Goal: Task Accomplishment & Management: Complete application form

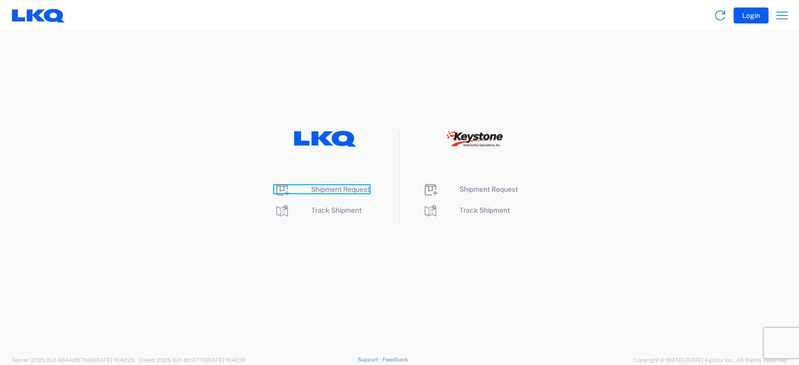
click at [330, 192] on span "Shipment Request" at bounding box center [340, 189] width 58 height 8
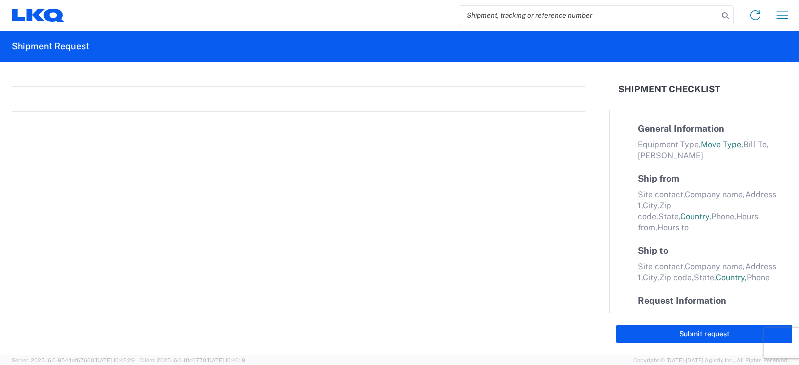
select select "FULL"
select select "LBS"
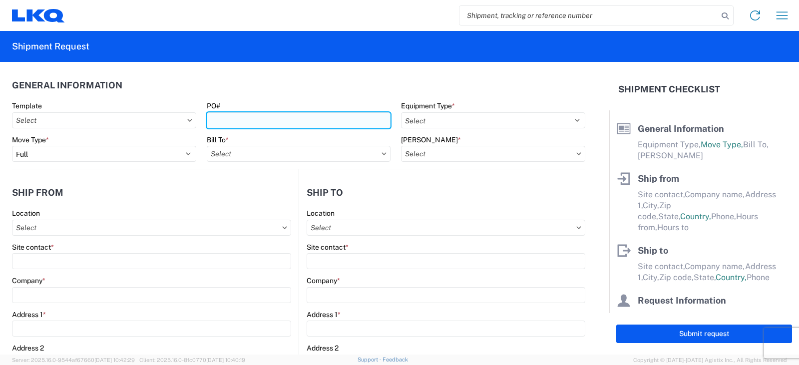
click at [218, 120] on input "PO#" at bounding box center [299, 120] width 184 height 16
type input "TRN# TH730393"
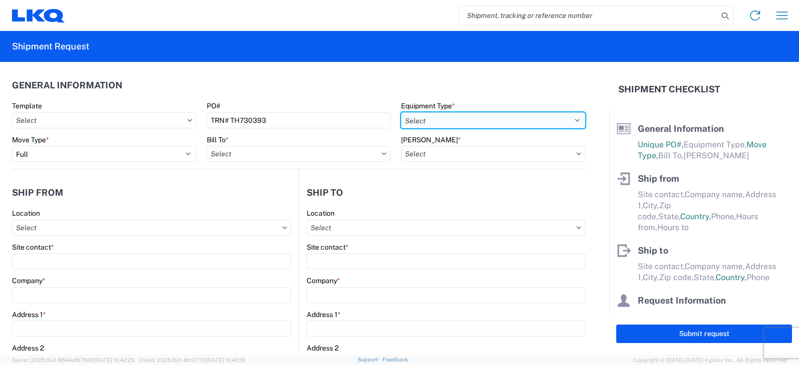
click at [451, 122] on select "Select 53’ Dry Van Flatbed Dropdeck (van) Lowboy (flatbed) Rail" at bounding box center [493, 120] width 184 height 16
select select "STDV"
click at [401, 112] on select "Select 53’ Dry Van Flatbed Dropdeck (van) Lowboy (flatbed) Rail" at bounding box center [493, 120] width 184 height 16
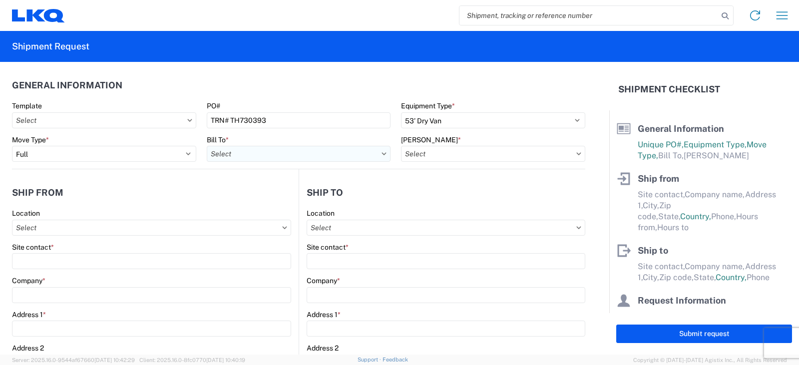
click at [263, 155] on input "Bill To *" at bounding box center [299, 154] width 184 height 16
type input "3"
type input "3022"
click at [268, 196] on div "3022 - Linthicum MD (022)" at bounding box center [294, 198] width 175 height 16
type input "3022 - Linthicum MD (022)"
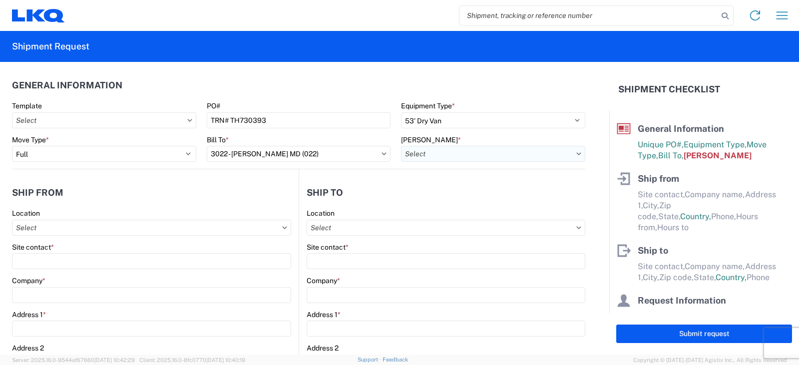
click at [422, 159] on input "Bill Code *" at bounding box center [493, 154] width 184 height 16
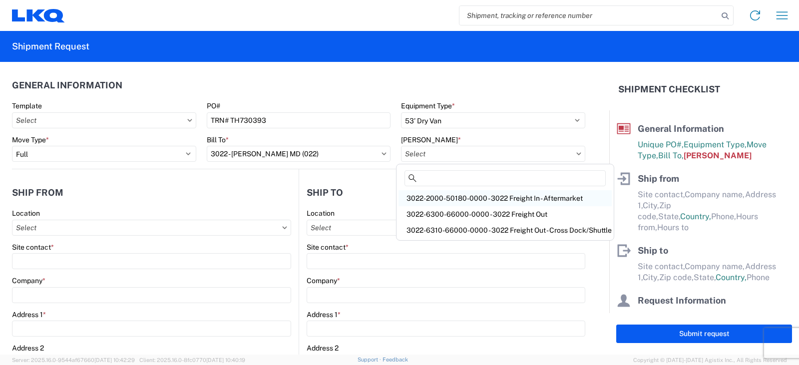
click at [429, 200] on div "3022-2000-50180-0000 - 3022 Freight In - Aftermarket" at bounding box center [505, 198] width 213 height 16
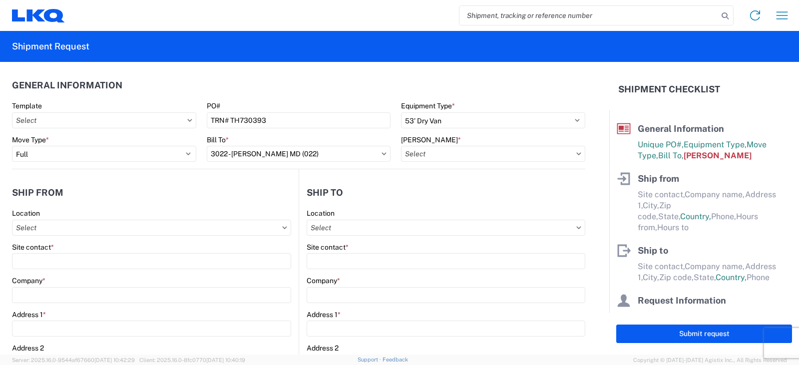
type input "3022-2000-50180-0000 - 3022 Freight In - Aftermarket"
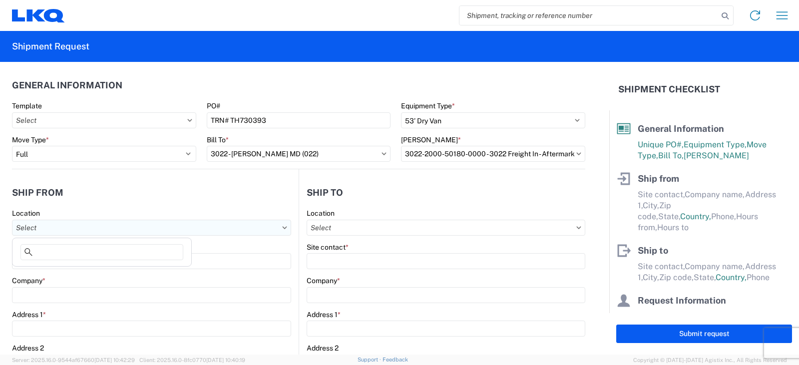
click at [22, 226] on input "Location" at bounding box center [151, 228] width 279 height 16
type input "3238"
click at [48, 271] on div "3238 - Huntington IDC" at bounding box center [101, 272] width 175 height 16
type input "3238 - Huntington IDC"
type input "LKQ Corporation"
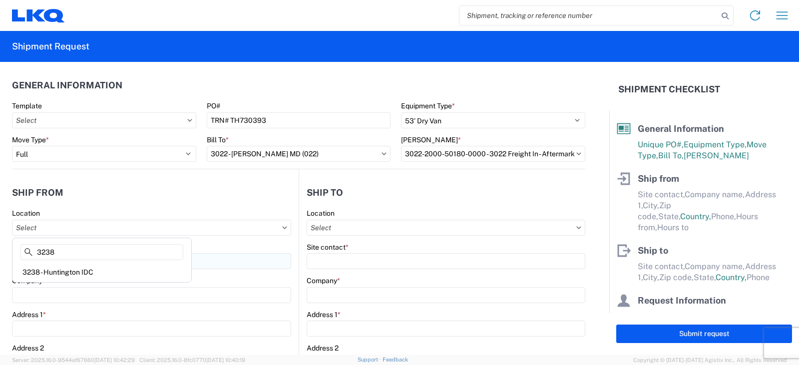
type input "1870 Riverfork Drive W"
type input "Huntington"
type input "46750"
select select "IN"
select select "US"
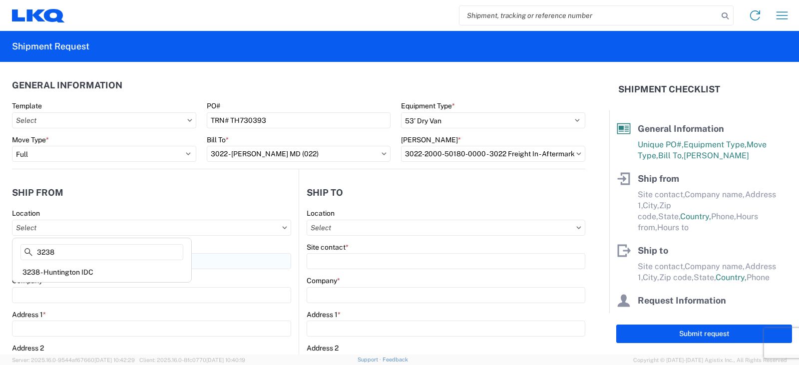
type input "07:00"
type input "17:00"
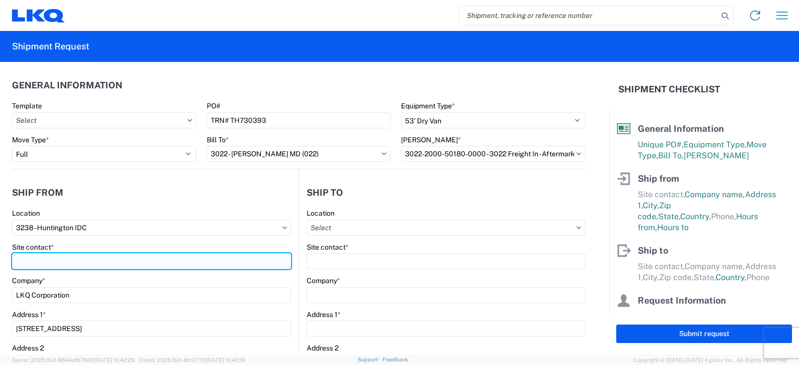
click at [40, 262] on input "Site contact *" at bounding box center [151, 261] width 279 height 16
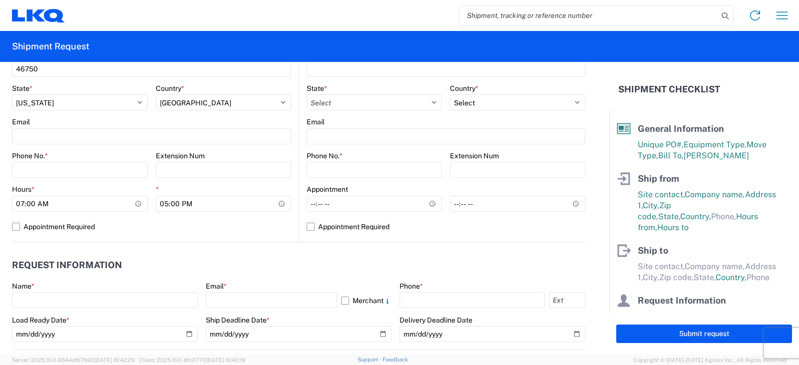
scroll to position [450, 0]
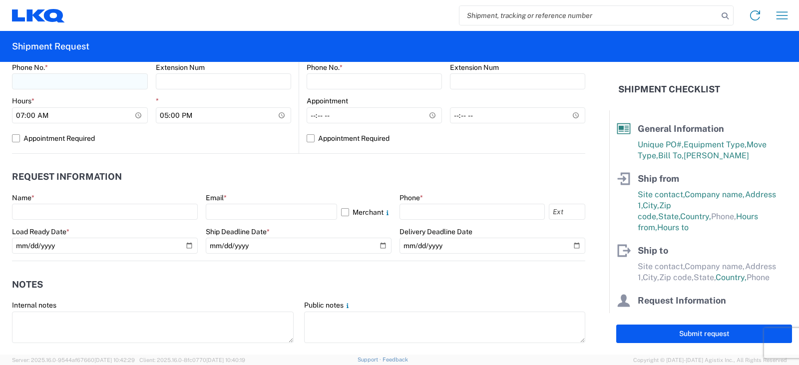
type input "DEE SNEAD"
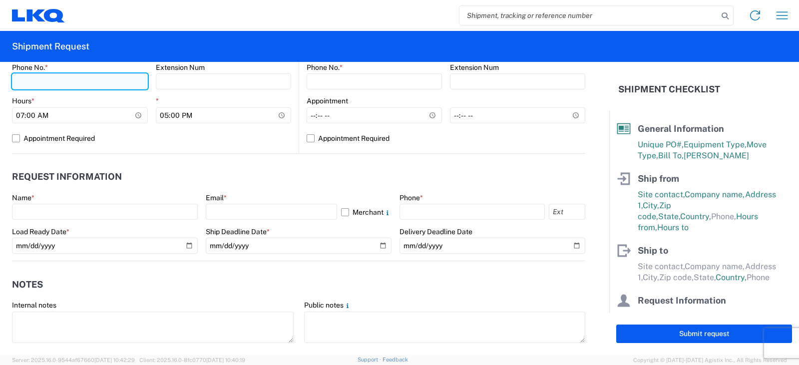
click at [30, 81] on input "Phone No. *" at bounding box center [80, 81] width 136 height 16
type input "260-359-7402"
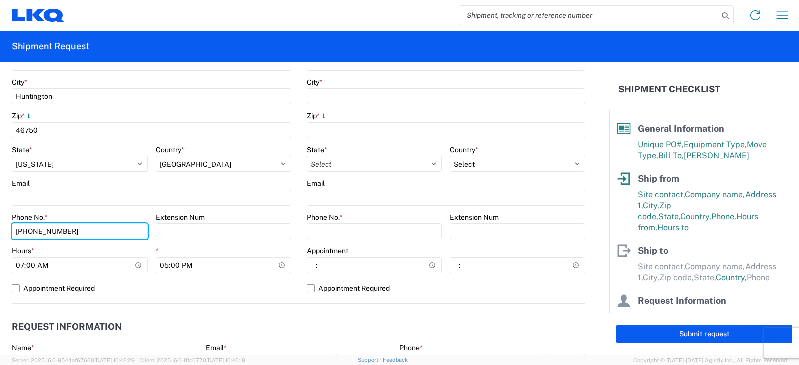
scroll to position [100, 0]
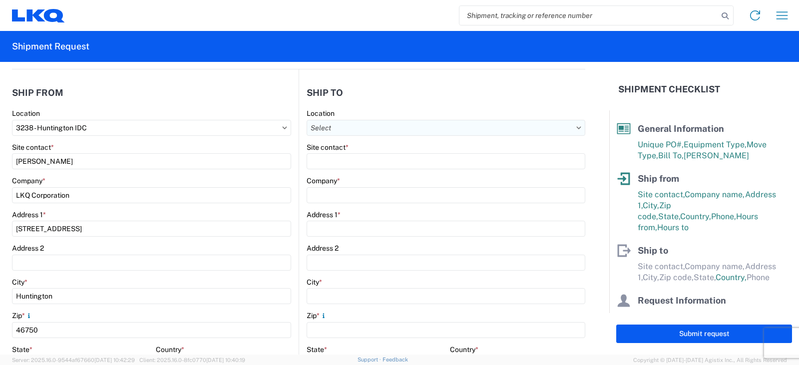
click at [317, 126] on input "Location" at bounding box center [446, 128] width 279 height 16
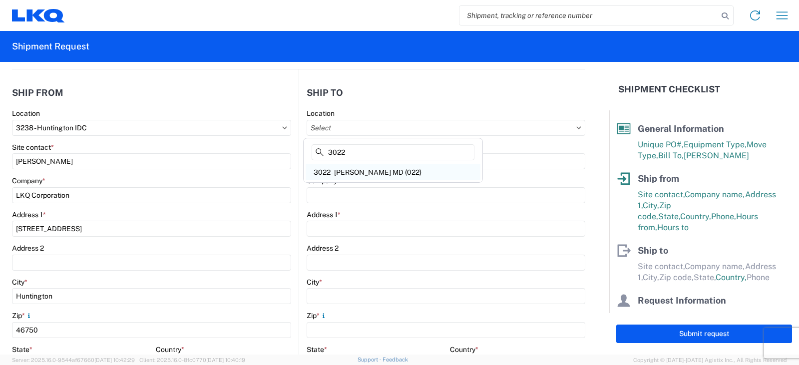
type input "3022"
click at [355, 174] on div "3022 - Linthicum MD (022)" at bounding box center [393, 172] width 175 height 16
type input "3022 - Linthicum MD (022)"
type input "LKQ Corporation"
type input "4803 Hollins Ferry Rd"
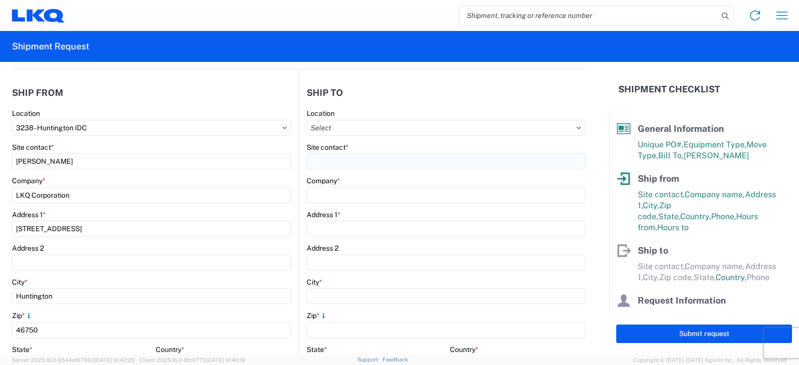
type input "Halethorpe"
type input "21227"
select select "MD"
select select "US"
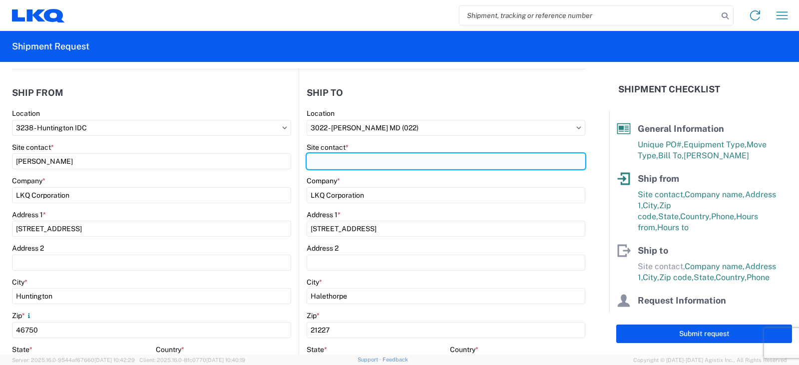
click at [323, 161] on input "Site contact *" at bounding box center [446, 161] width 279 height 16
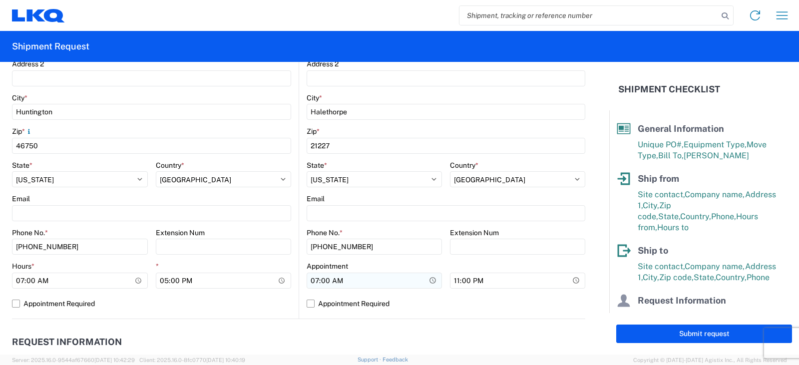
scroll to position [300, 0]
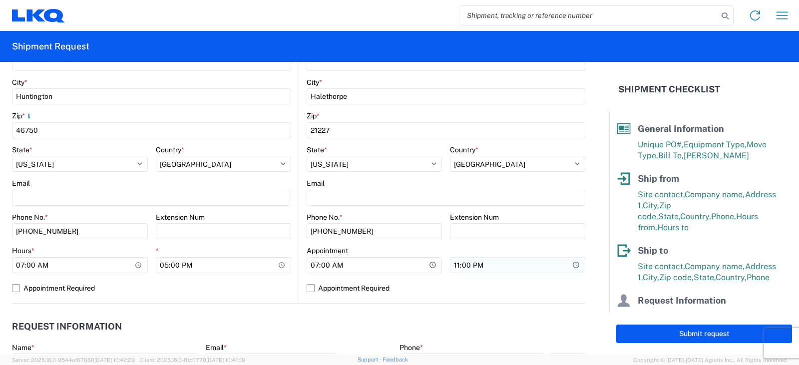
type input "SHIPPING/RECEIVING"
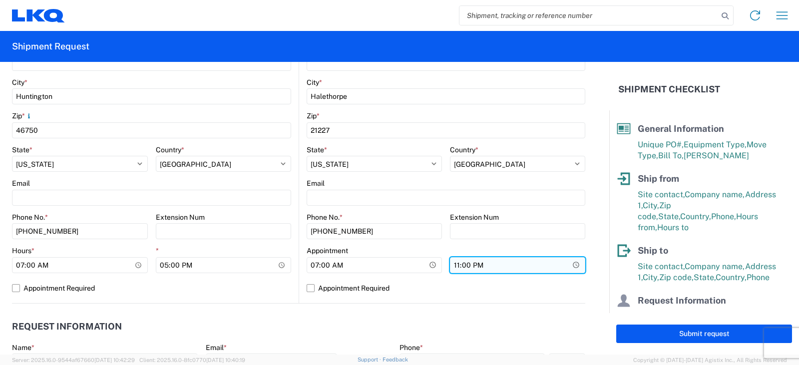
click at [292, 267] on input "23:00" at bounding box center [224, 265] width 136 height 16
type input "17:00"
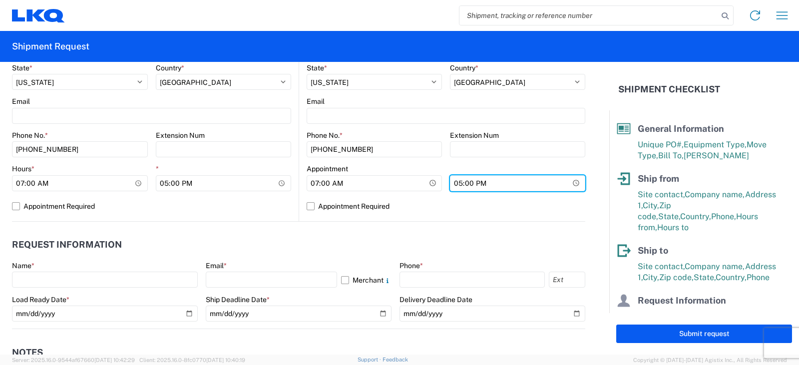
scroll to position [400, 0]
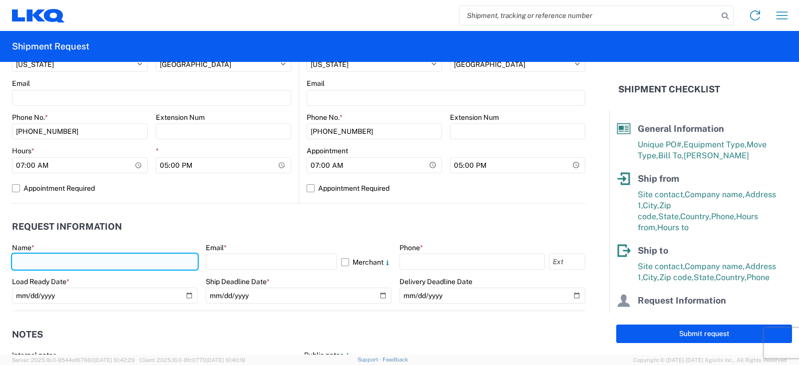
click at [32, 262] on input "text" at bounding box center [105, 262] width 186 height 16
type input "DEE SNEAD"
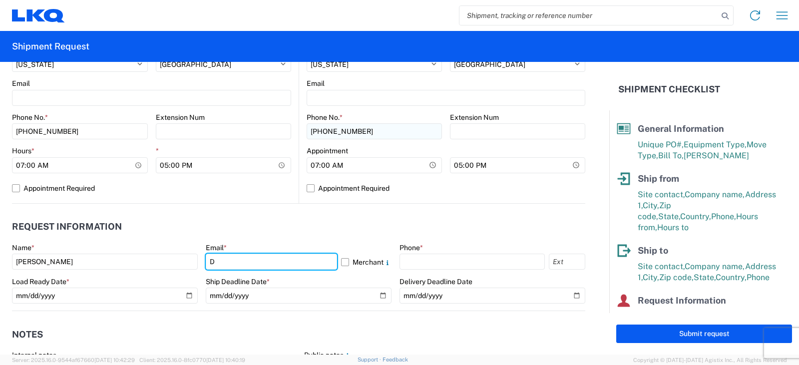
type input "drsnead@lkqcorp.com"
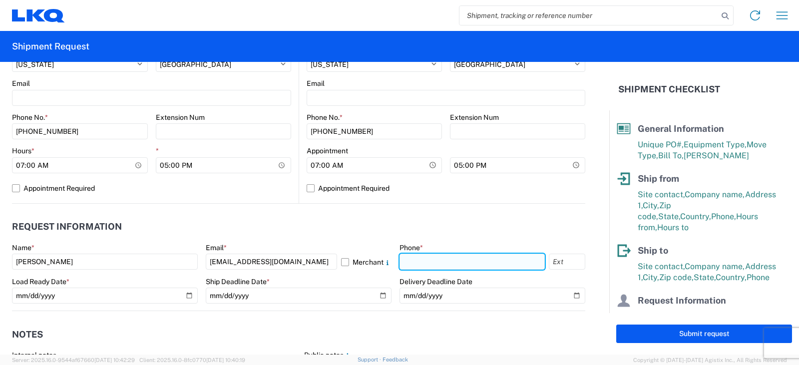
click at [427, 266] on input "text" at bounding box center [472, 262] width 145 height 16
type input "260-359-7402"
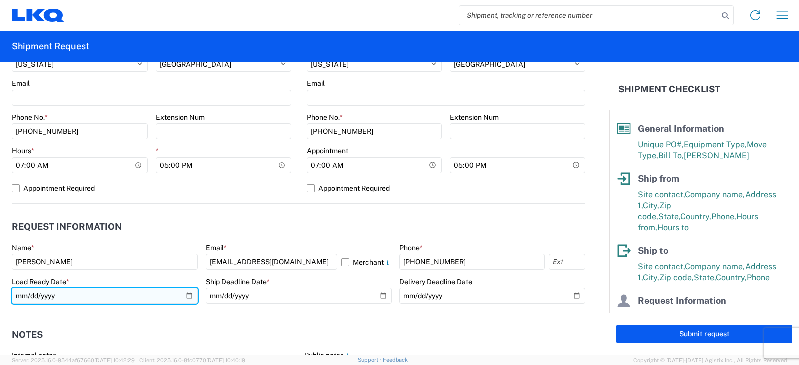
click at [184, 293] on input "date" at bounding box center [105, 296] width 186 height 16
type input "2025-08-13"
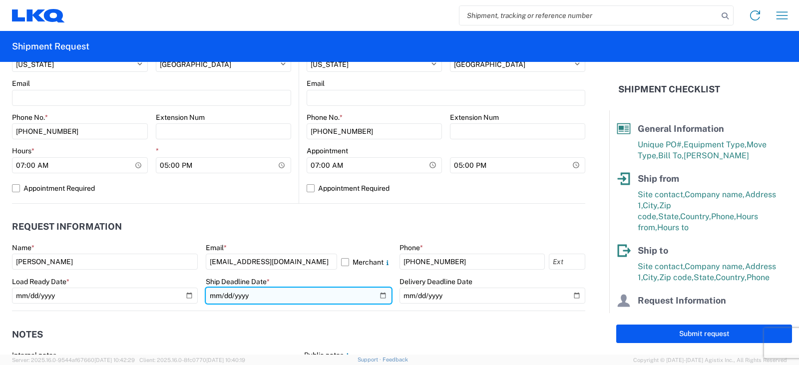
click at [379, 295] on input "date" at bounding box center [299, 296] width 186 height 16
type input "2025-08-13"
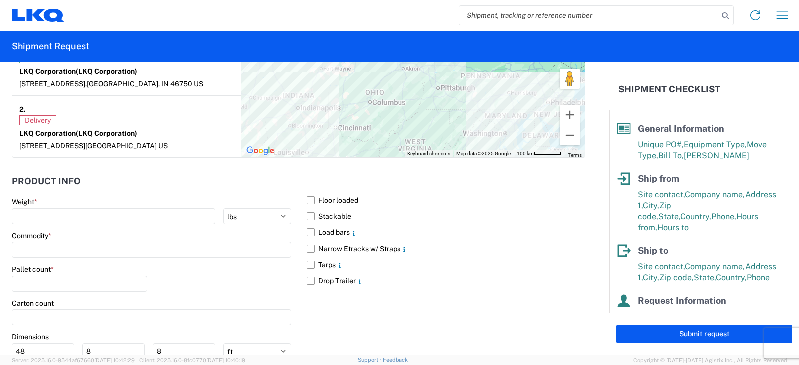
scroll to position [849, 0]
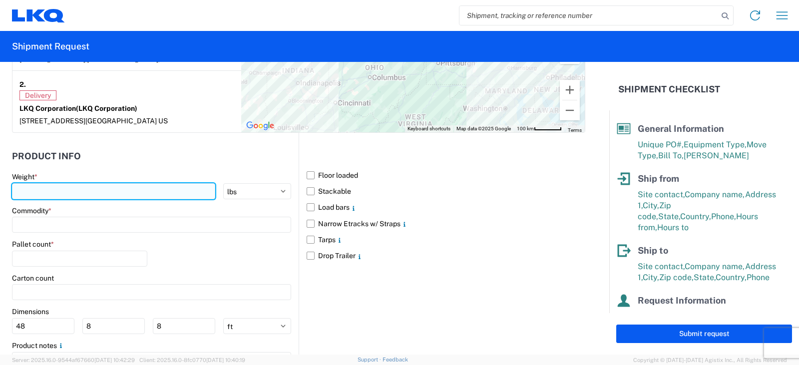
click at [30, 189] on input "number" at bounding box center [113, 191] width 203 height 16
type input "13110"
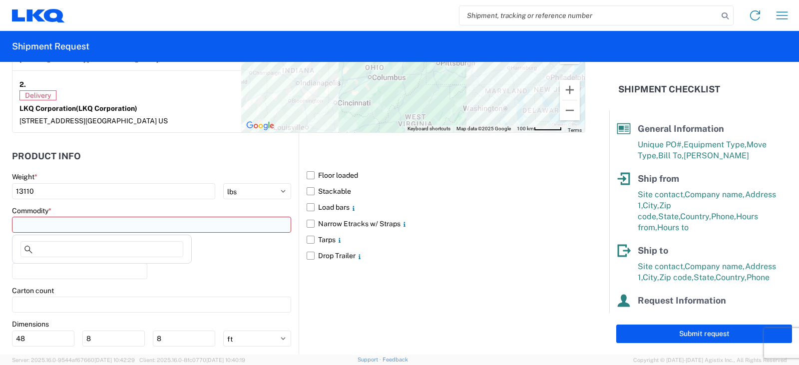
click at [27, 225] on input at bounding box center [151, 225] width 279 height 16
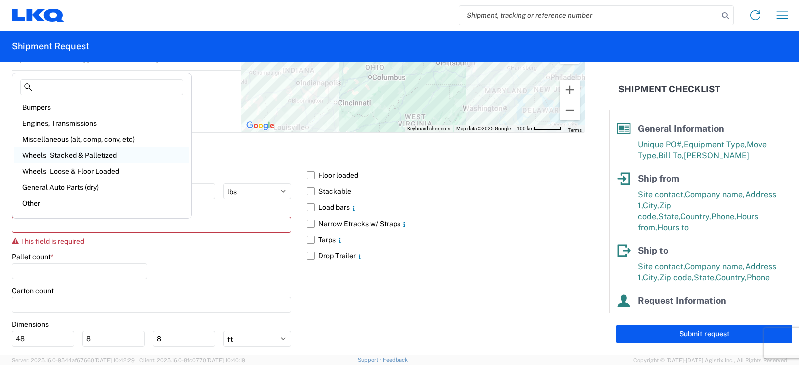
click at [40, 156] on div "Wheels - Stacked & Palletized" at bounding box center [101, 155] width 175 height 16
type input "Wheels - Stacked & Palletized"
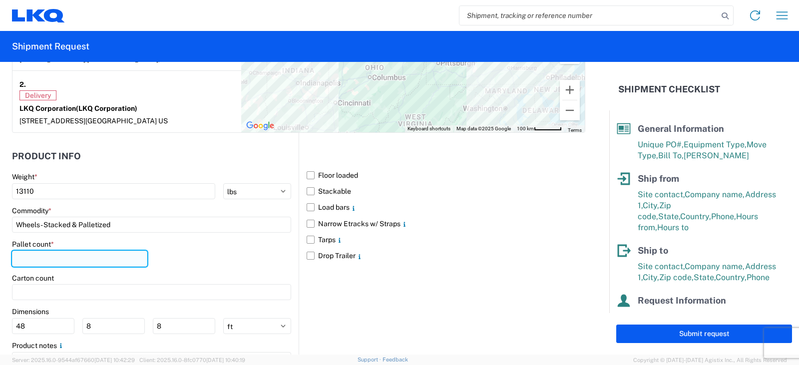
click at [26, 260] on input "number" at bounding box center [79, 259] width 135 height 16
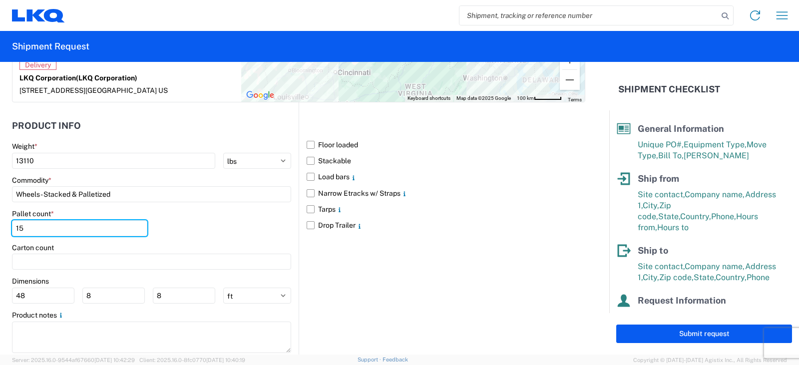
scroll to position [906, 0]
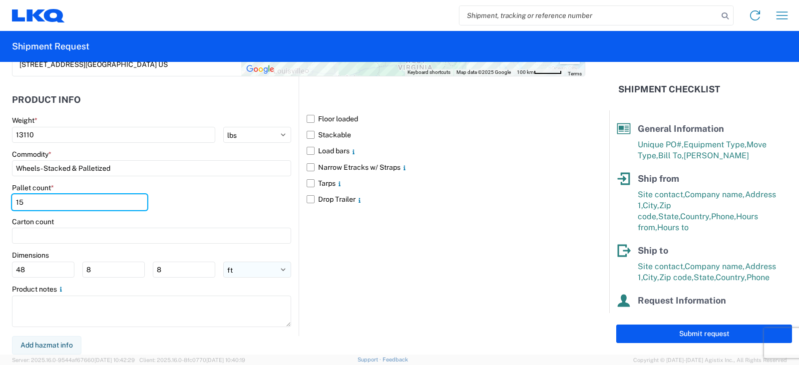
type input "15"
click at [278, 268] on select "ft in cm" at bounding box center [257, 270] width 68 height 16
select select "IN"
click at [223, 262] on select "ft in cm" at bounding box center [257, 270] width 68 height 16
type input "576"
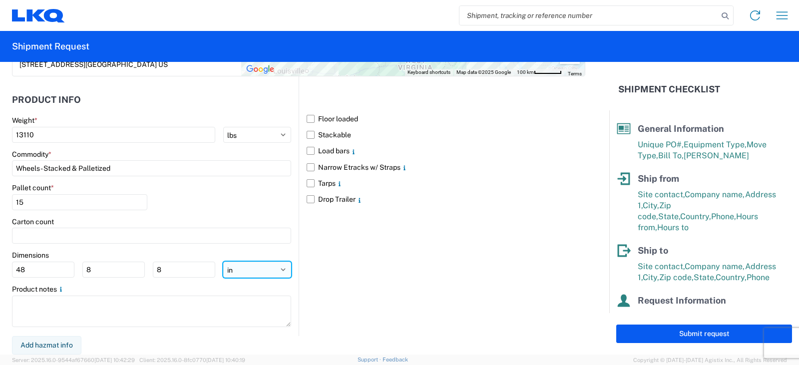
type input "96"
drag, startPoint x: 34, startPoint y: 270, endPoint x: 6, endPoint y: 271, distance: 28.0
click at [6, 271] on form "General Information Template PO# TRN# TH730393 Equipment Type * Select 53’ Dry …" at bounding box center [305, 208] width 610 height 293
type input "48"
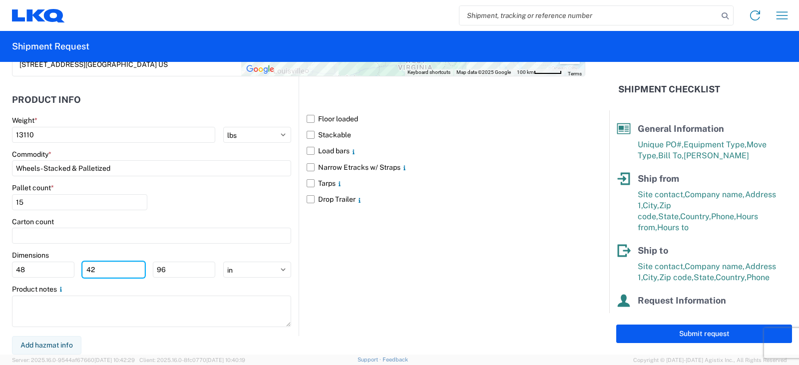
type input "42"
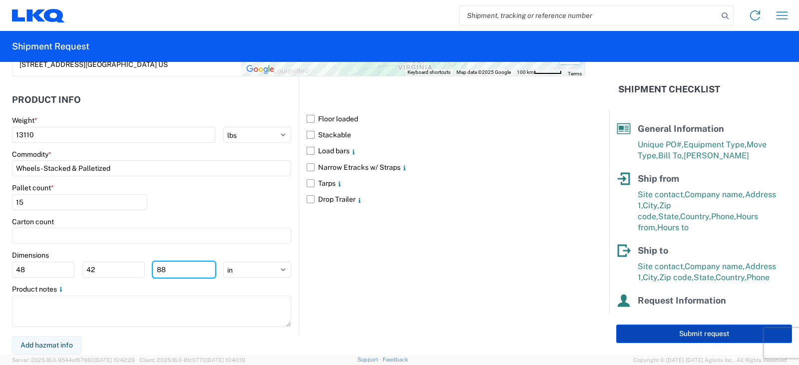
type input "88"
click at [693, 333] on button "Submit request" at bounding box center [705, 334] width 176 height 18
select select "US"
